Goal: Task Accomplishment & Management: Manage account settings

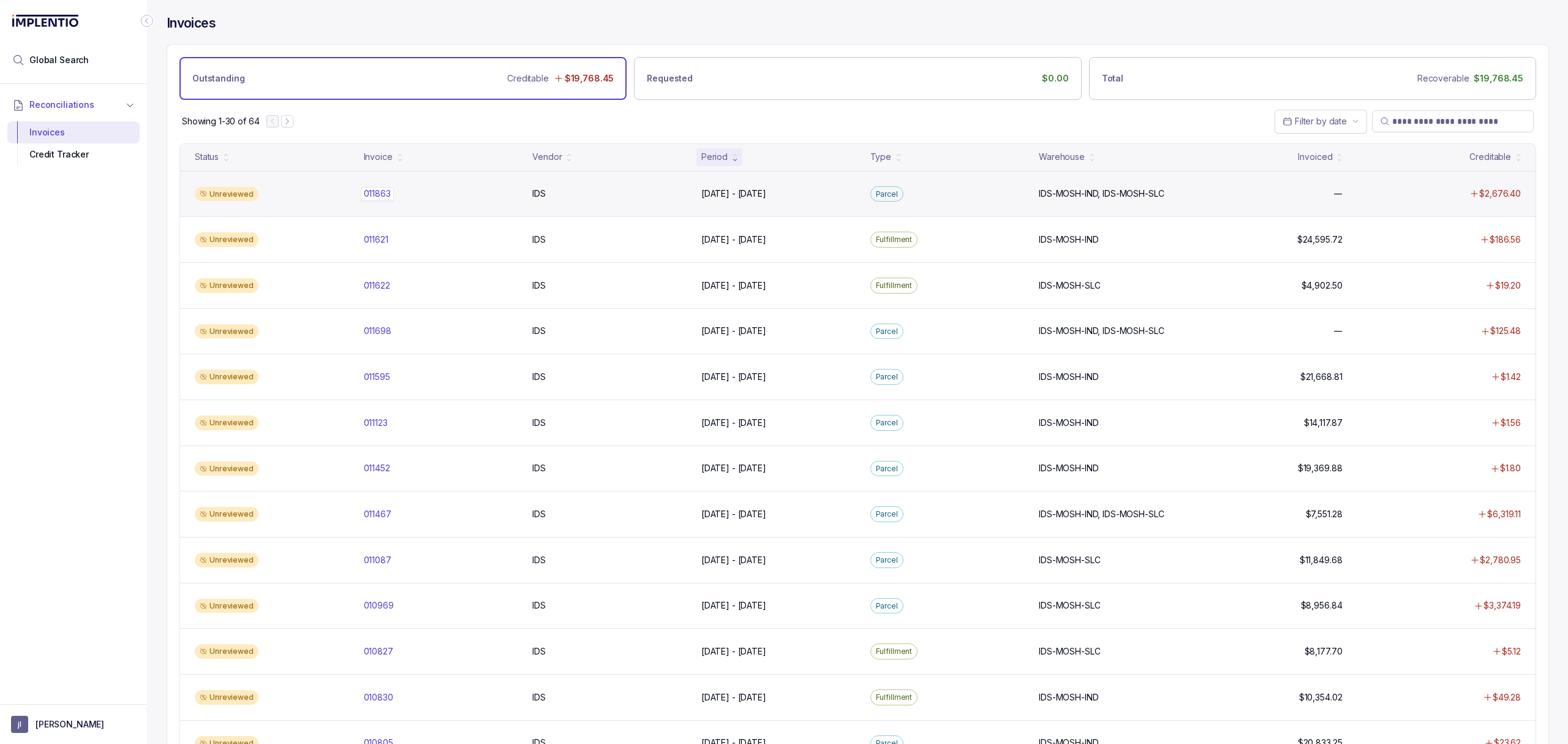
click at [378, 200] on p "011863" at bounding box center [377, 193] width 33 height 13
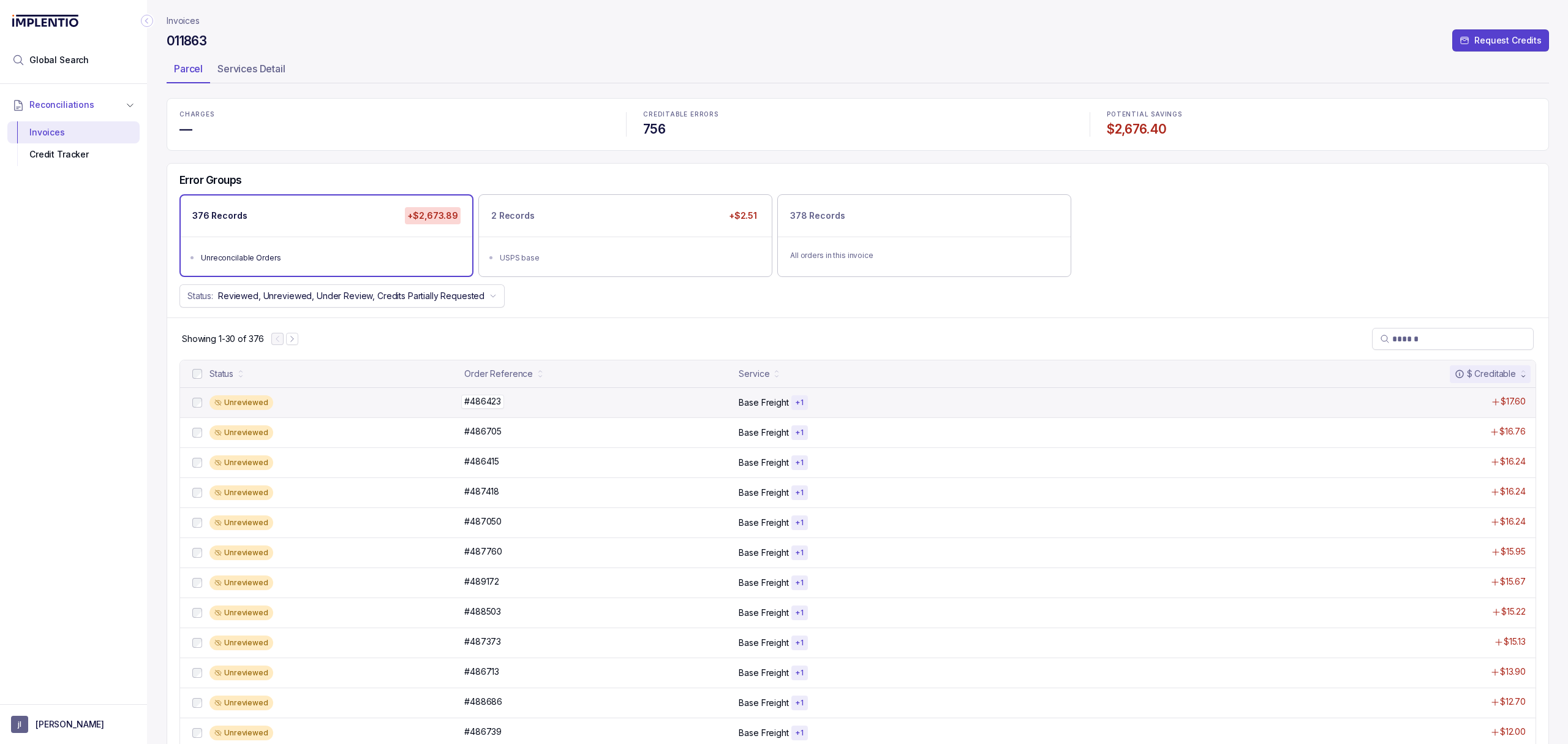
click at [476, 405] on p "#486423" at bounding box center [483, 401] width 43 height 13
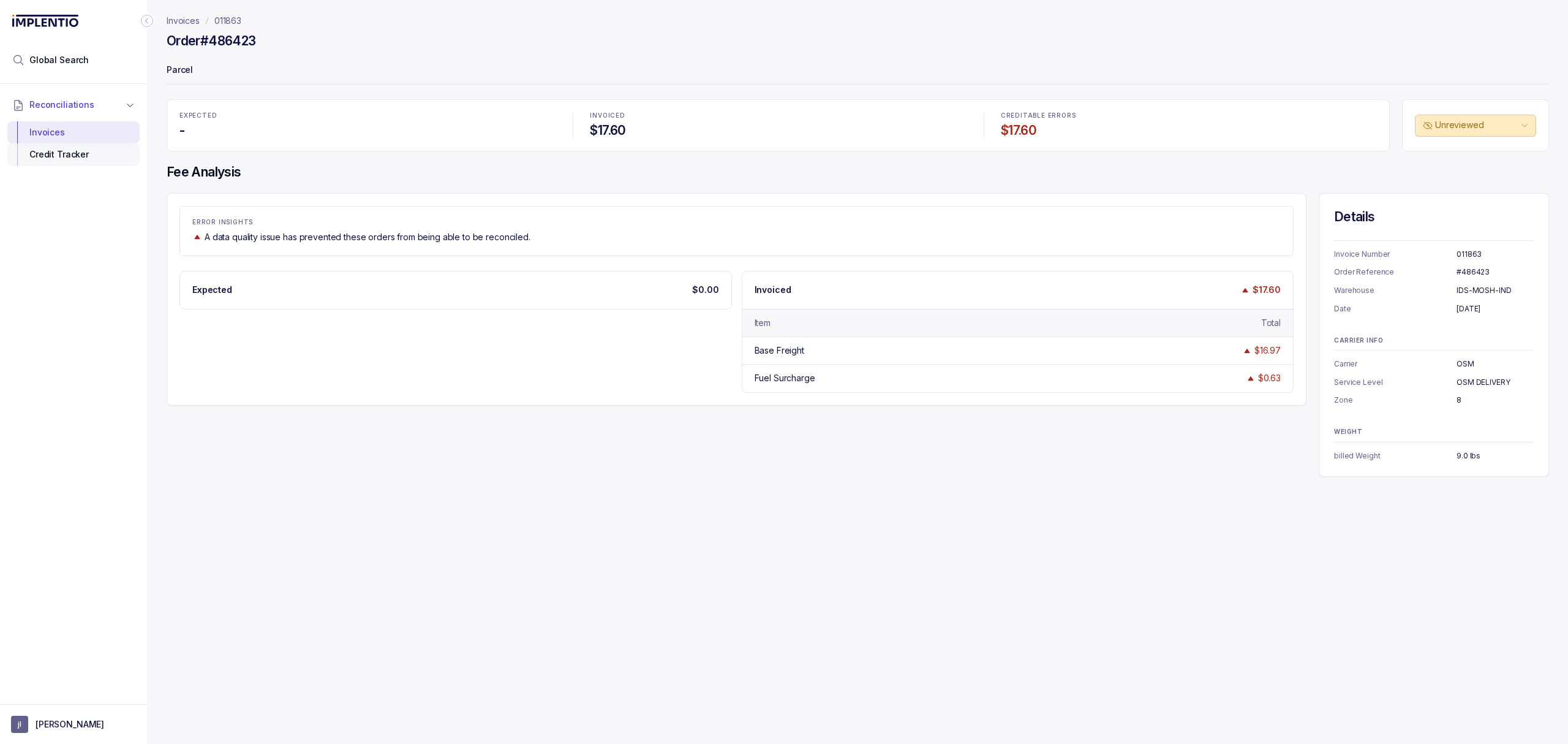
click at [91, 155] on div "Credit Tracker" at bounding box center [73, 154] width 113 height 22
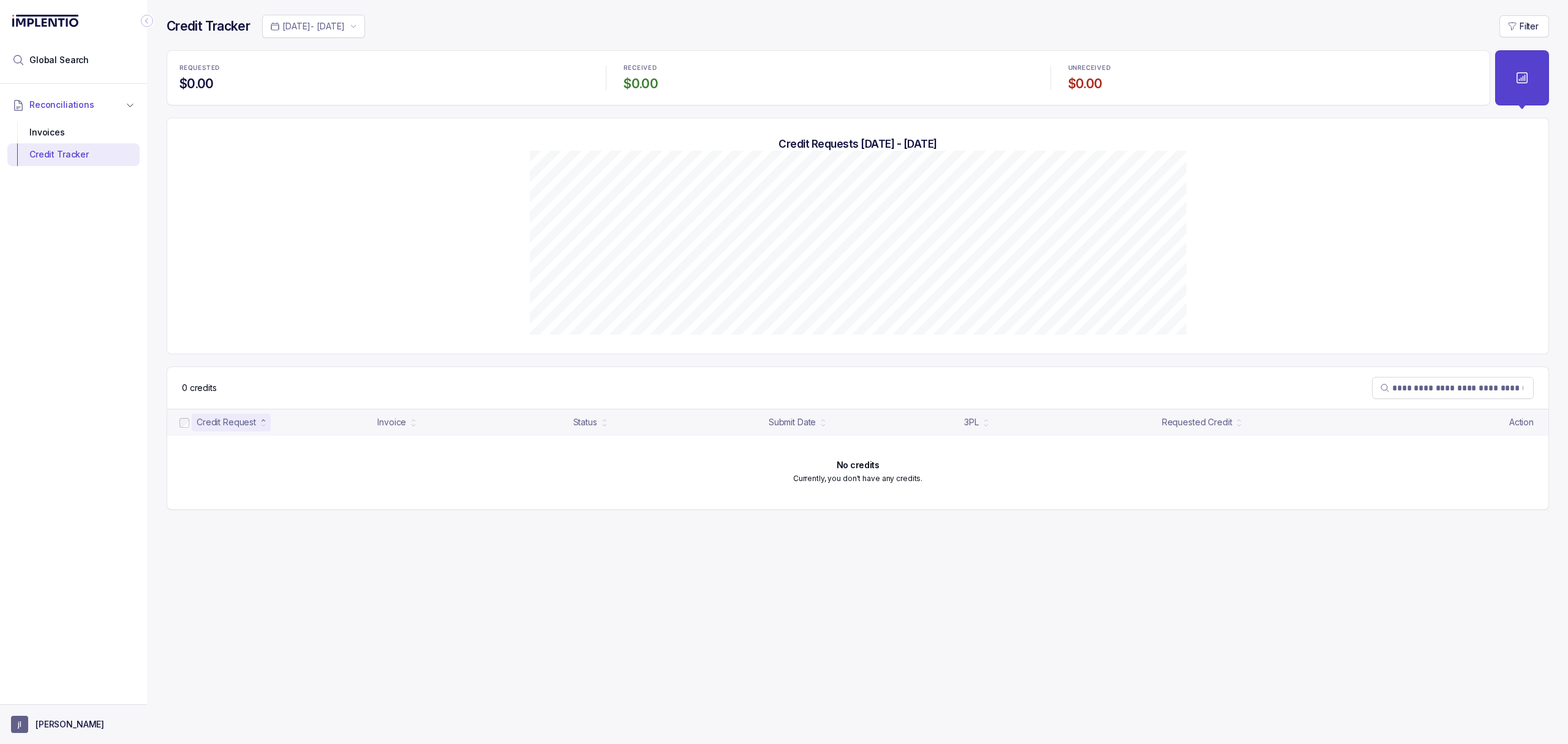
click at [50, 714] on aside "[PERSON_NAME]" at bounding box center [73, 724] width 147 height 40
click at [51, 725] on p "[PERSON_NAME]" at bounding box center [69, 725] width 69 height 12
click at [50, 708] on div "Logout" at bounding box center [73, 697] width 132 height 26
click at [50, 697] on p "Logout" at bounding box center [80, 698] width 102 height 12
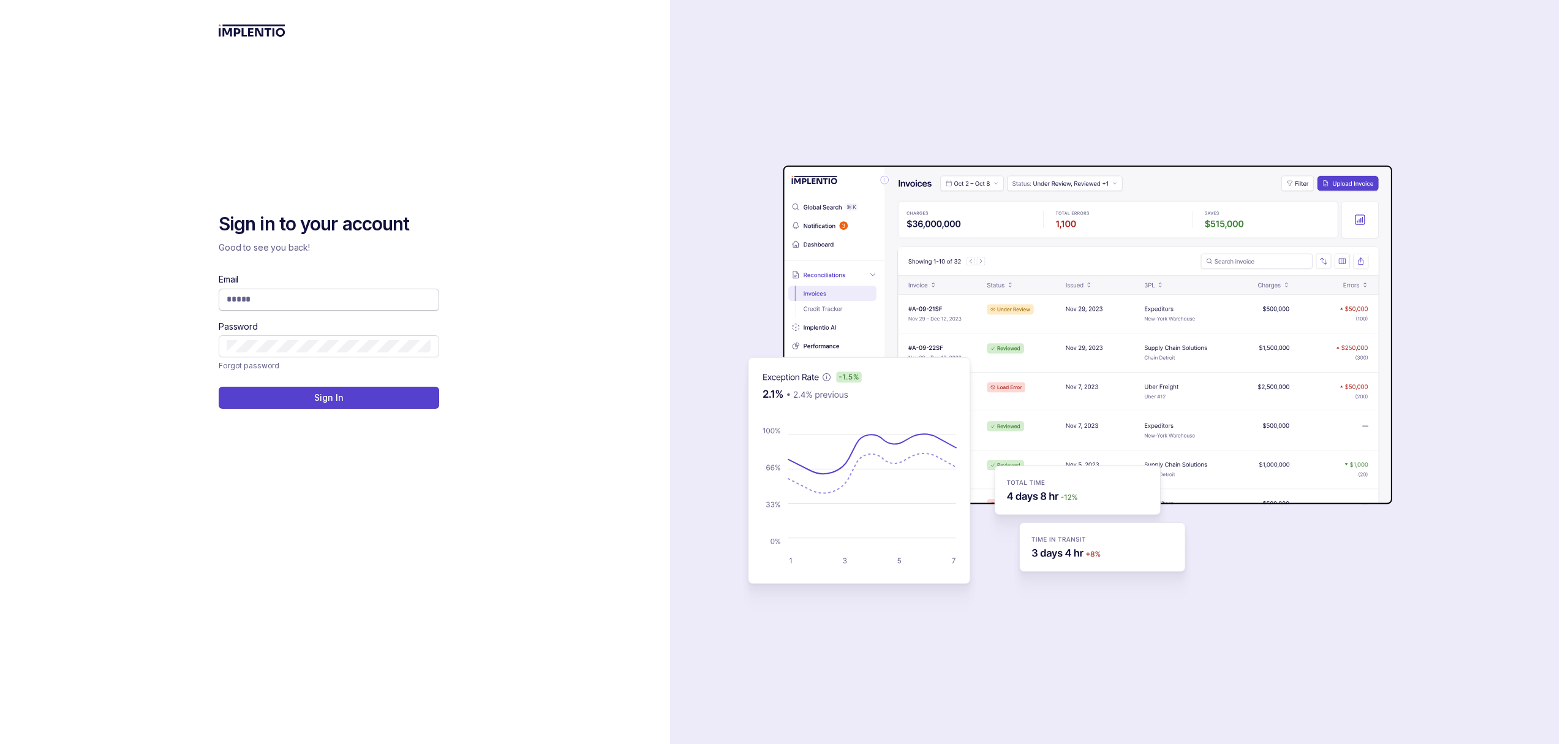
click at [324, 296] on input "Email" at bounding box center [329, 299] width 205 height 12
type input "**********"
